Goal: Information Seeking & Learning: Find contact information

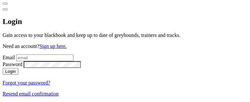
scroll to position [2683, 0]
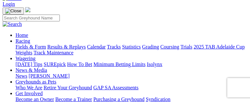
scroll to position [65, 0]
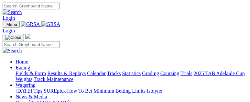
click at [5, 26] on img "Toggle navigation" at bounding box center [5, 26] width 0 height 0
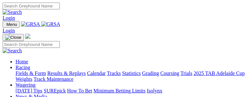
scroll to position [191, 0]
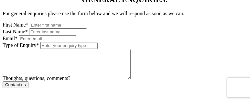
scroll to position [485, 0]
